Goal: Task Accomplishment & Management: Manage account settings

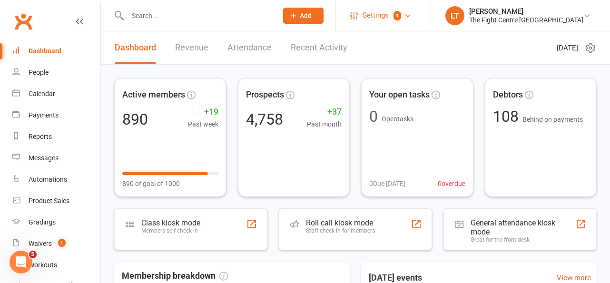
click at [401, 15] on span "1" at bounding box center [397, 16] width 8 height 10
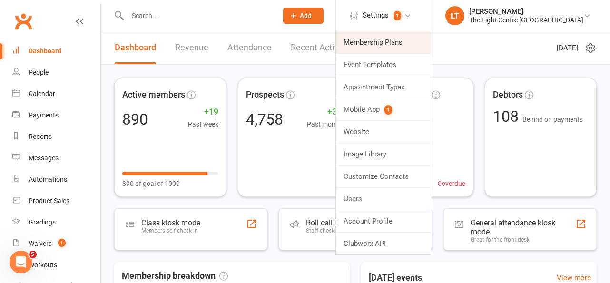
click at [410, 42] on link "Membership Plans" at bounding box center [383, 42] width 95 height 22
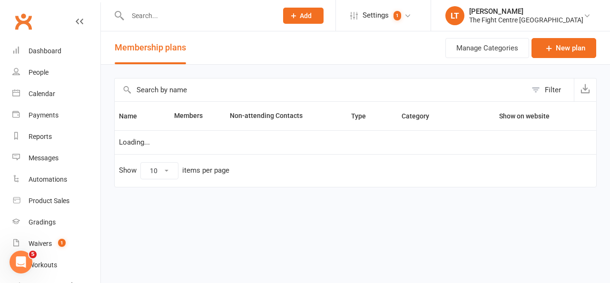
select select "100"
click at [228, 89] on input "text" at bounding box center [321, 89] width 412 height 23
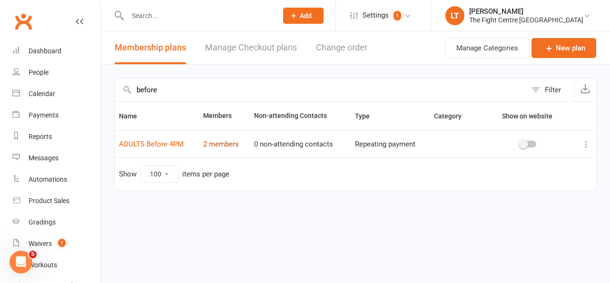
type input "before"
click at [226, 146] on link "2 members" at bounding box center [221, 144] width 36 height 9
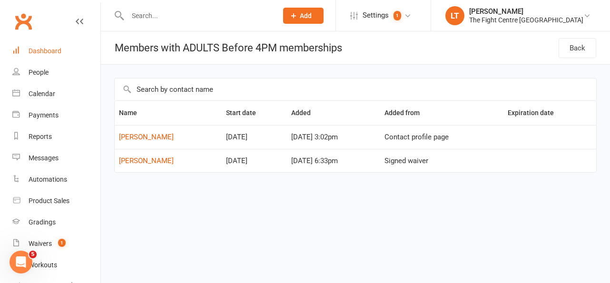
click at [59, 56] on link "Dashboard" at bounding box center [56, 50] width 88 height 21
